Goal: Obtain resource: Obtain resource

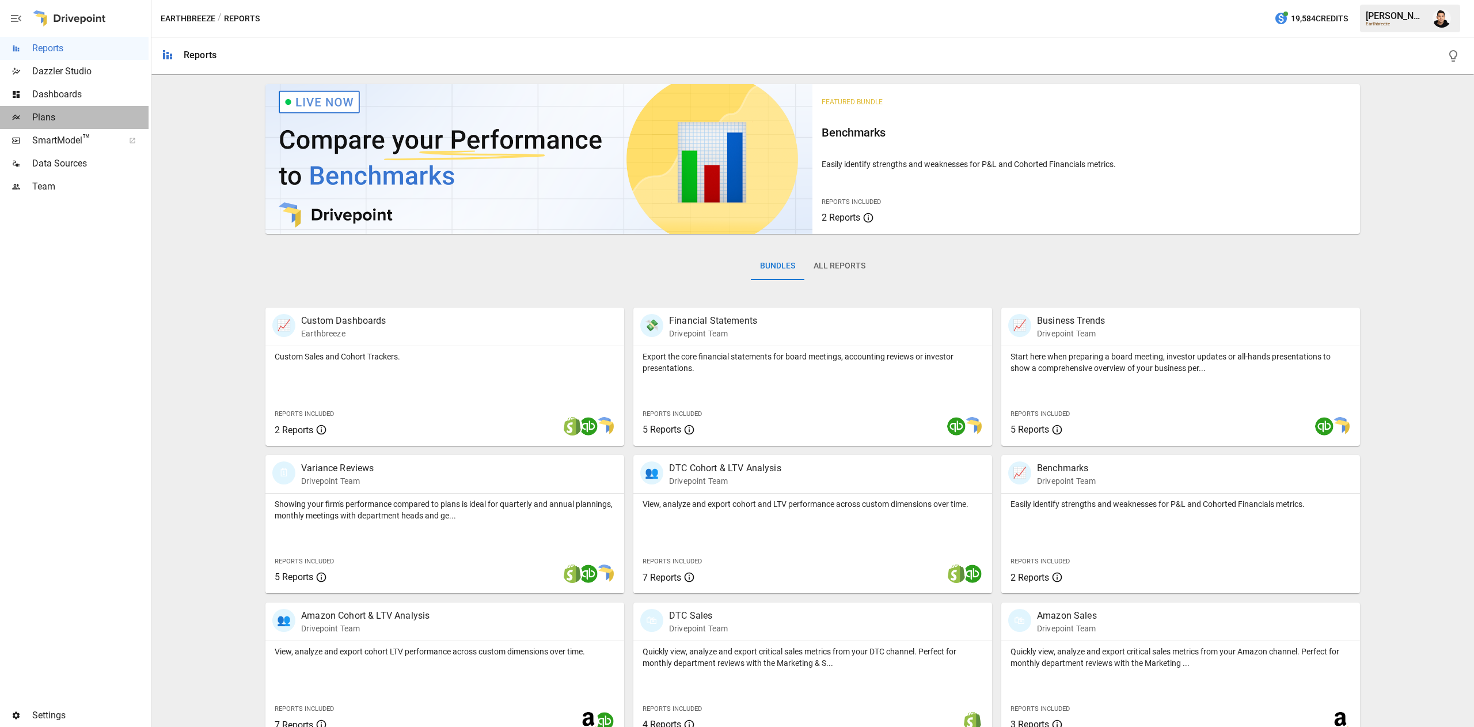
click at [81, 124] on div "Plans" at bounding box center [74, 117] width 149 height 23
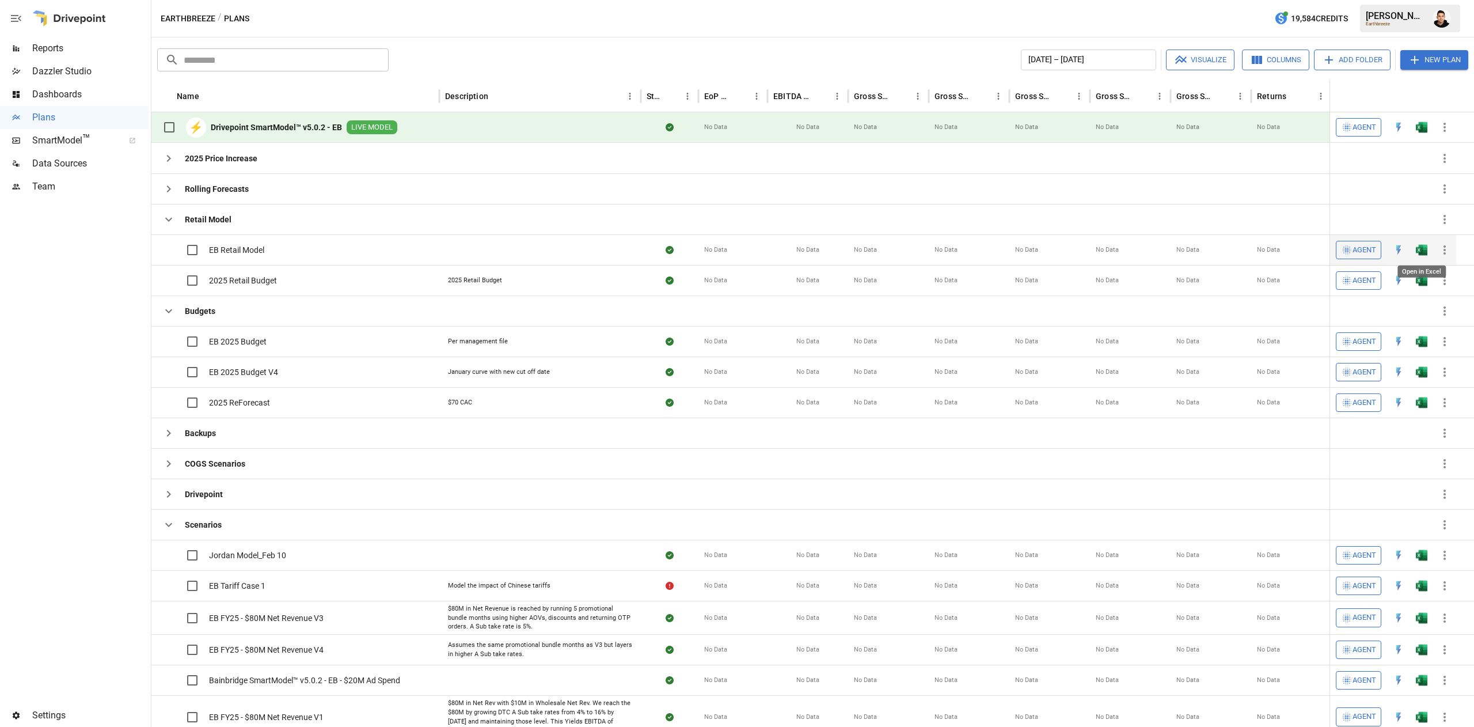
click at [1422, 246] on img "Open in Excel" at bounding box center [1422, 250] width 12 height 12
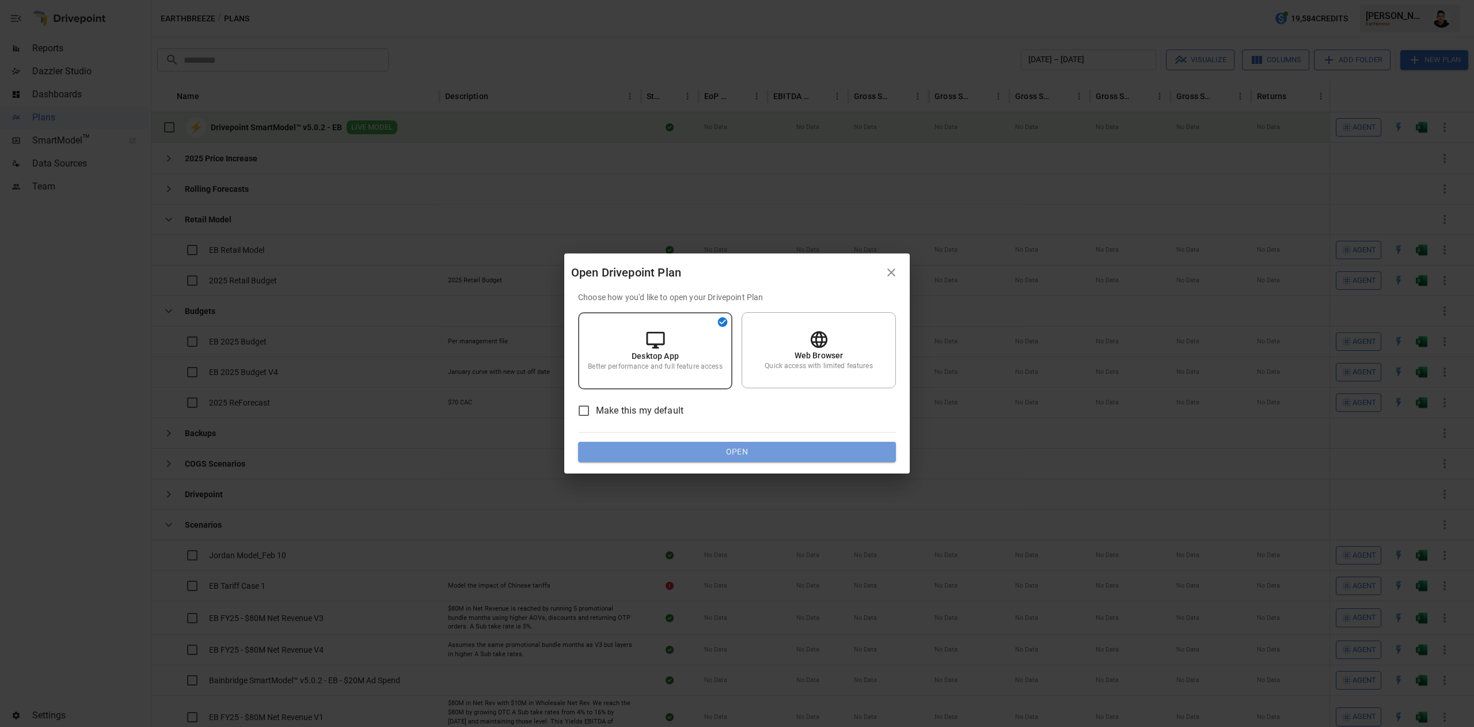
click at [712, 447] on button "Open" at bounding box center [737, 452] width 318 height 21
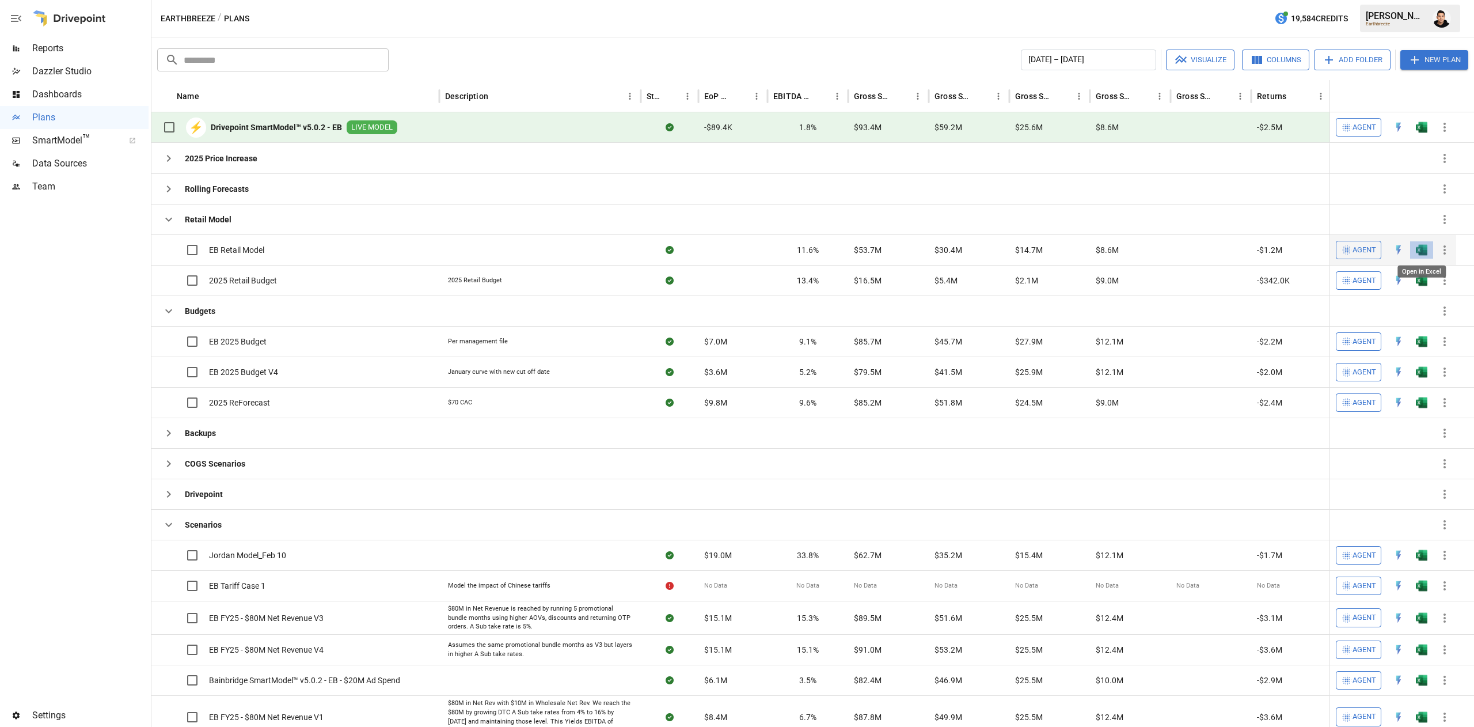
click at [1417, 248] on img "Open in Excel" at bounding box center [1422, 250] width 12 height 12
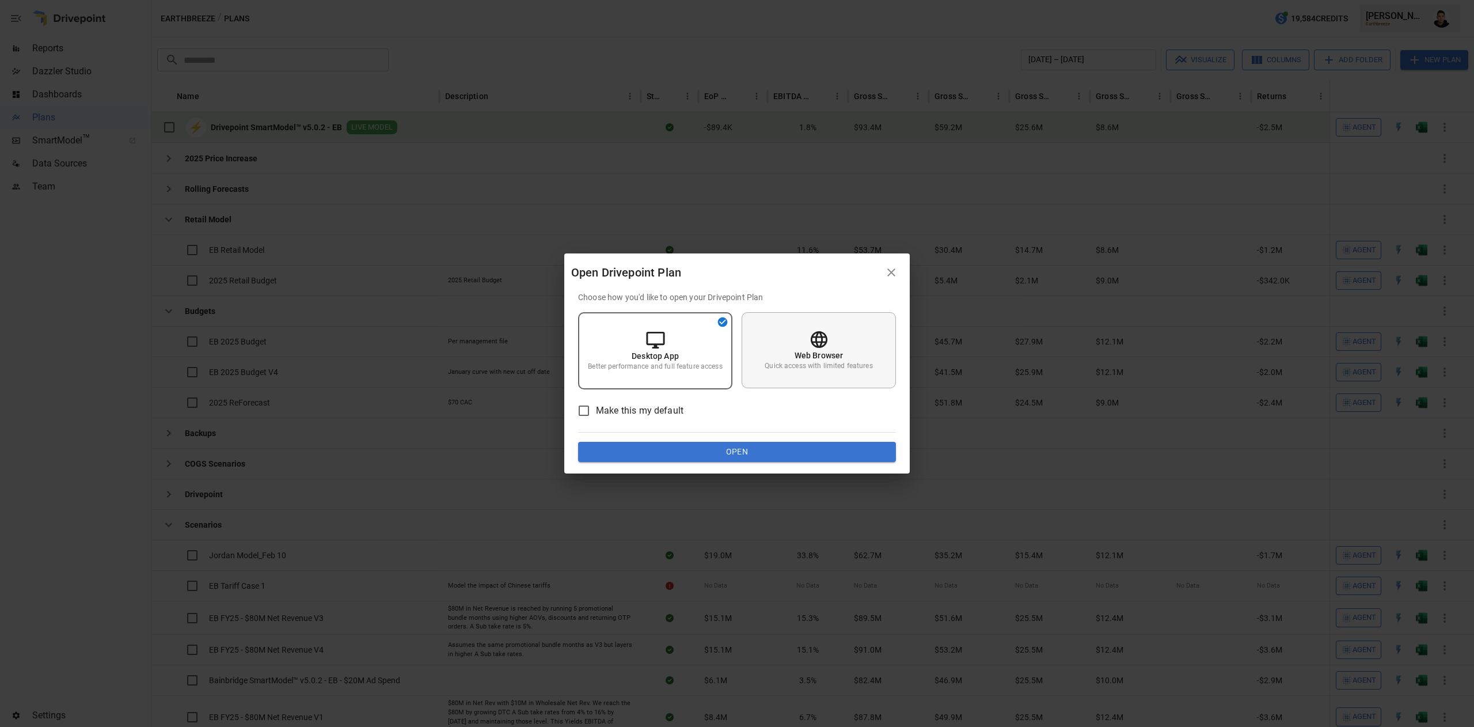
click at [827, 342] on icon at bounding box center [818, 339] width 17 height 17
click at [800, 442] on button "Open" at bounding box center [737, 452] width 318 height 21
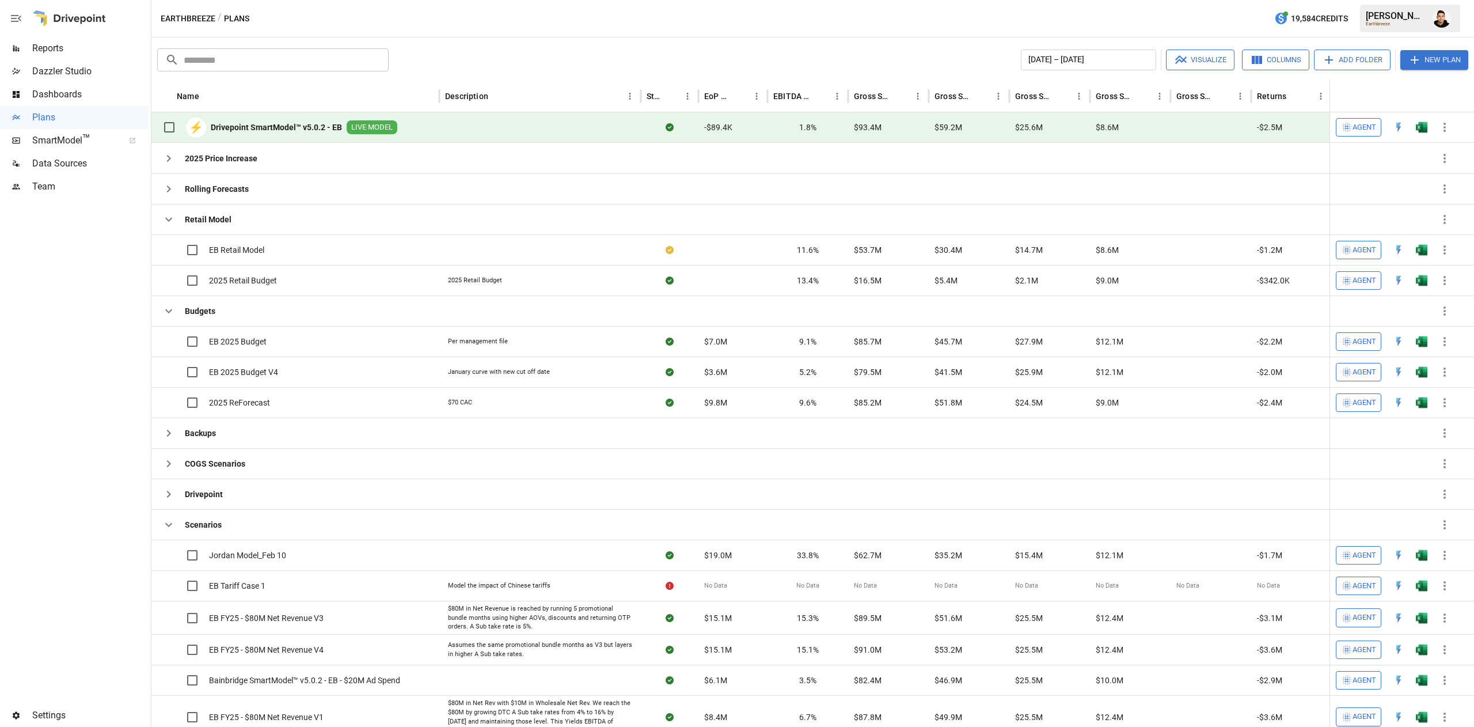
click at [1435, 126] on button "button" at bounding box center [1444, 127] width 23 height 23
click at [1427, 126] on button "button" at bounding box center [1421, 127] width 37 height 17
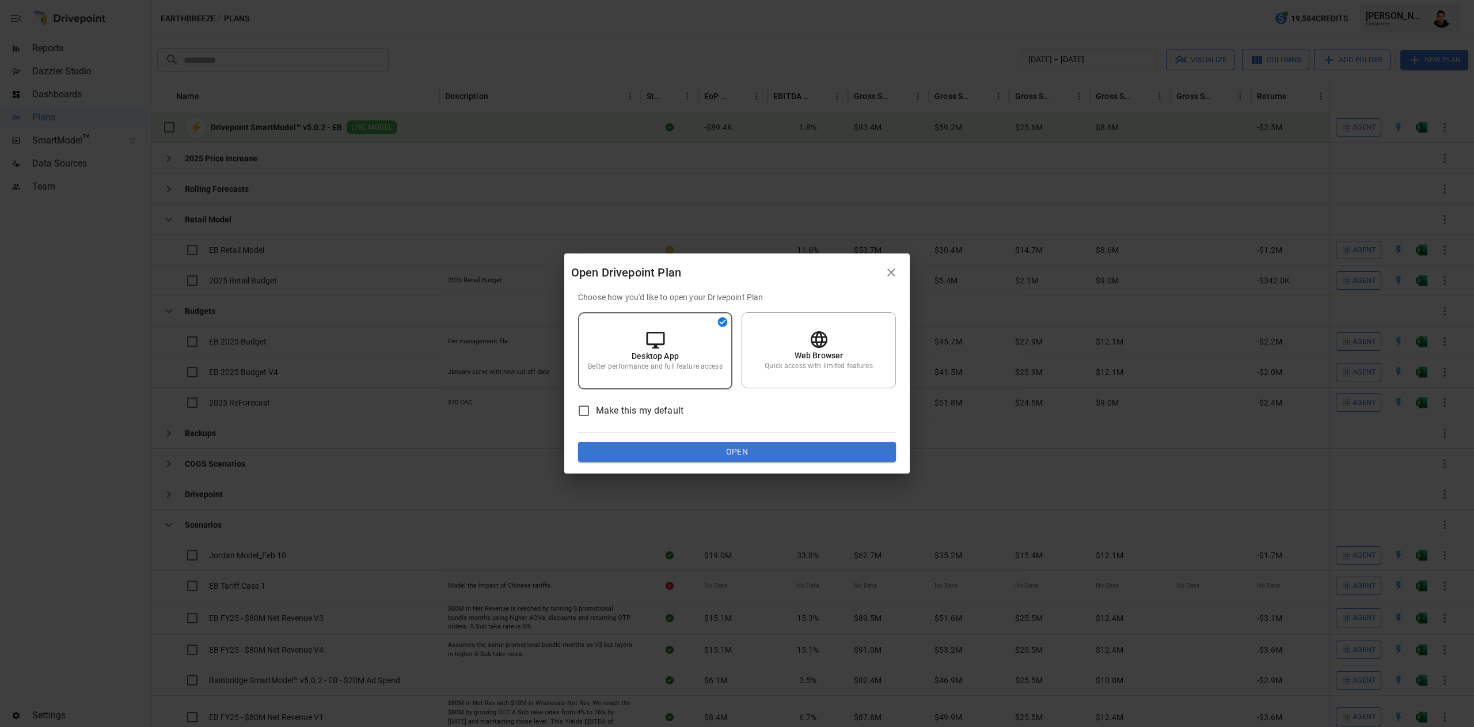
click at [616, 442] on div "Choose how you'd like to open your Drivepoint Plan Desktop App Better performan…" at bounding box center [737, 376] width 318 height 171
click at [616, 442] on button "Open" at bounding box center [737, 452] width 318 height 21
